Goal: Task Accomplishment & Management: Manage account settings

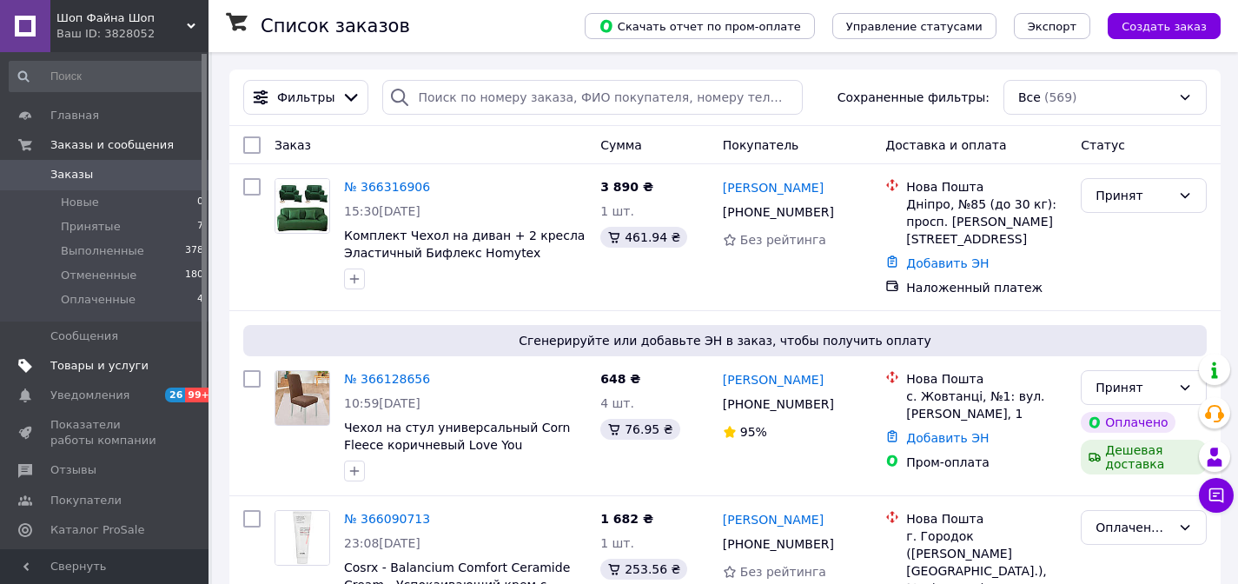
click at [80, 361] on span "Товары и услуги" at bounding box center [99, 366] width 98 height 16
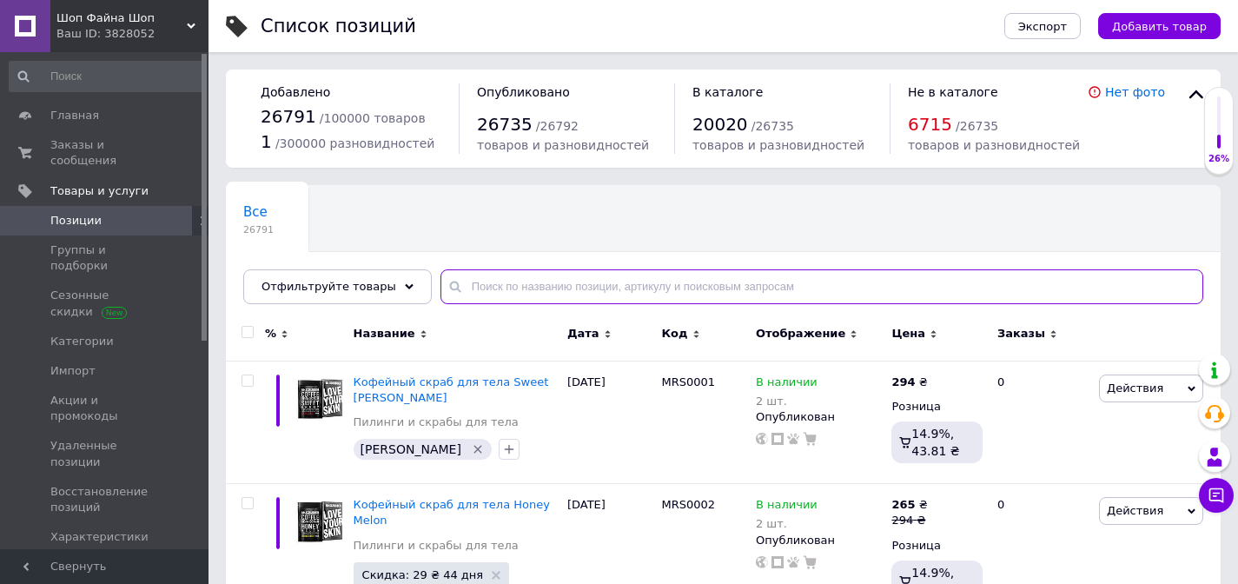
click at [479, 276] on input "text" at bounding box center [822, 286] width 763 height 35
paste input "6-12191"
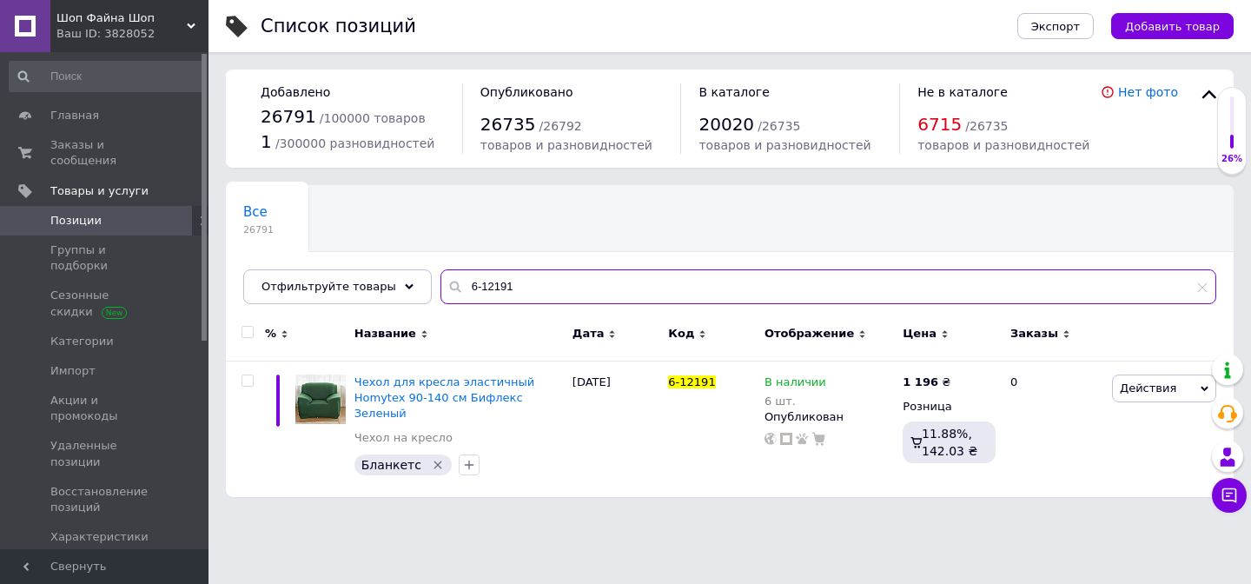
type input "6-12191"
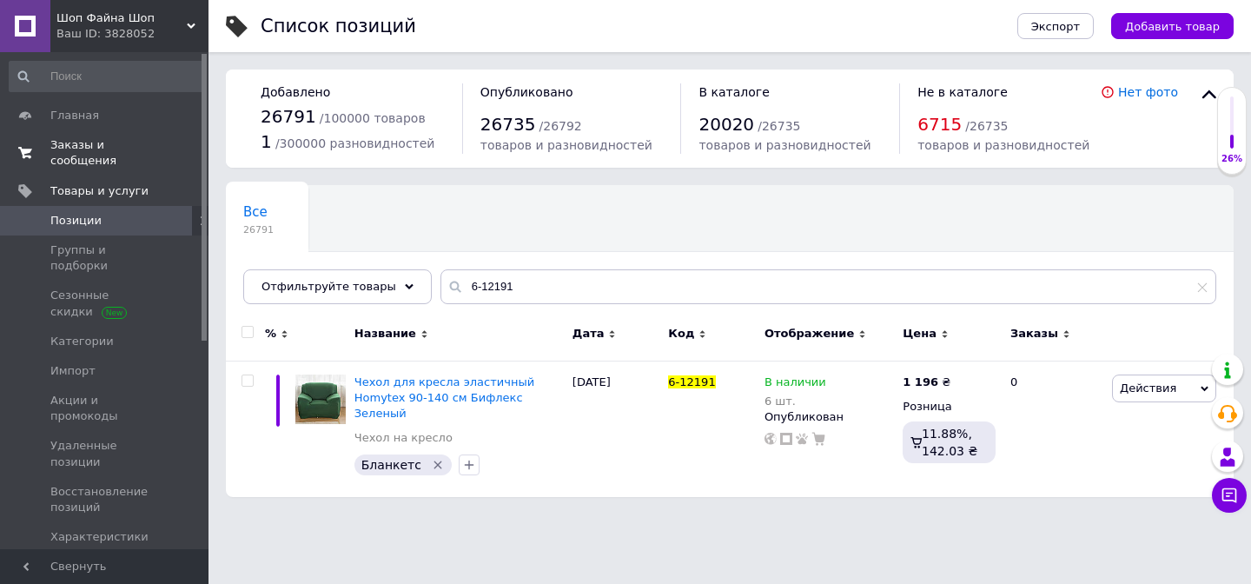
click at [94, 143] on span "Заказы и сообщения" at bounding box center [105, 152] width 110 height 31
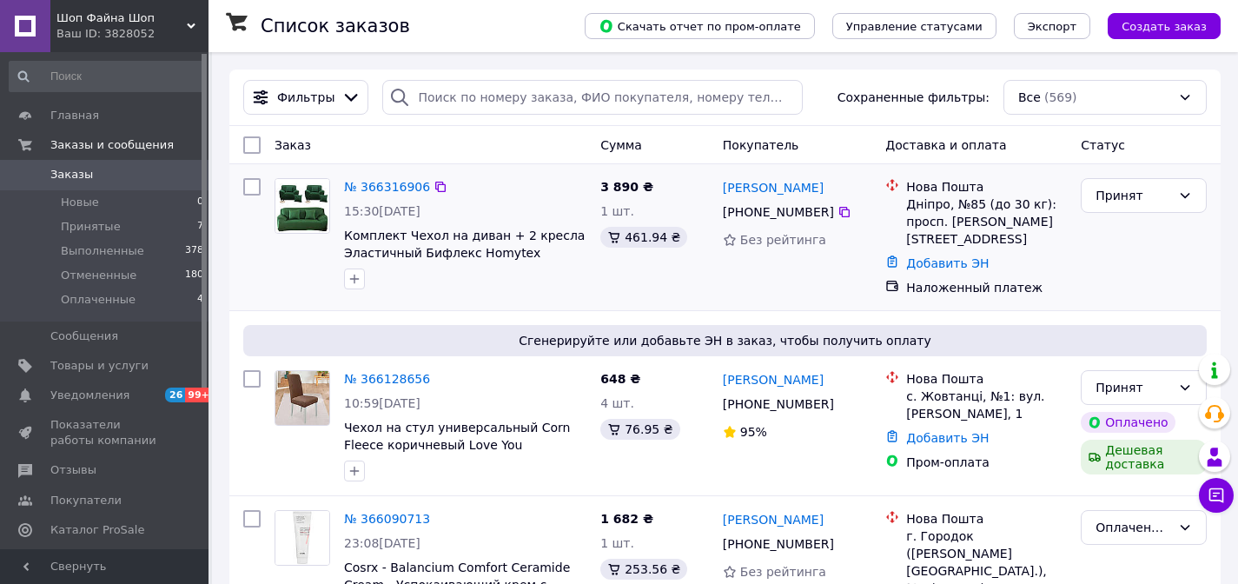
click at [638, 185] on span "3 890 ₴" at bounding box center [626, 187] width 53 height 14
click at [601, 187] on span "3 890 ₴" at bounding box center [626, 187] width 53 height 14
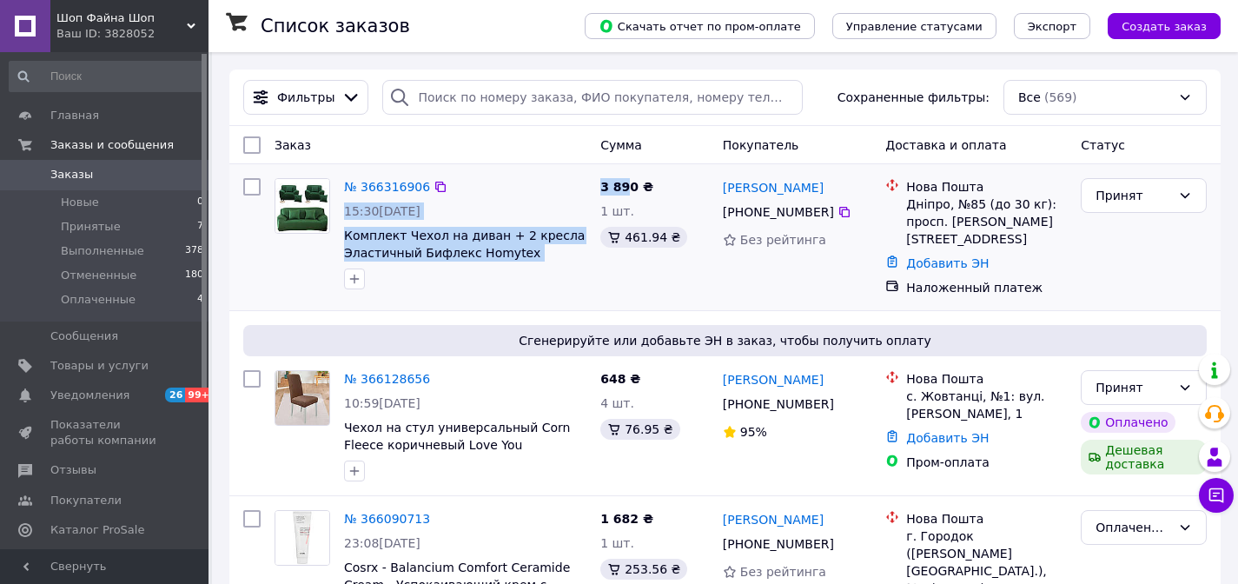
drag, startPoint x: 593, startPoint y: 182, endPoint x: 629, endPoint y: 182, distance: 36.5
click at [629, 182] on div "№ 366316906 15:30[DATE] Комплект Чехол на диван + 2 кресла Эластичный Бифлекс H…" at bounding box center [725, 237] width 978 height 132
click at [629, 182] on span "3 890 ₴" at bounding box center [626, 187] width 53 height 14
